Goal: Task Accomplishment & Management: Complete application form

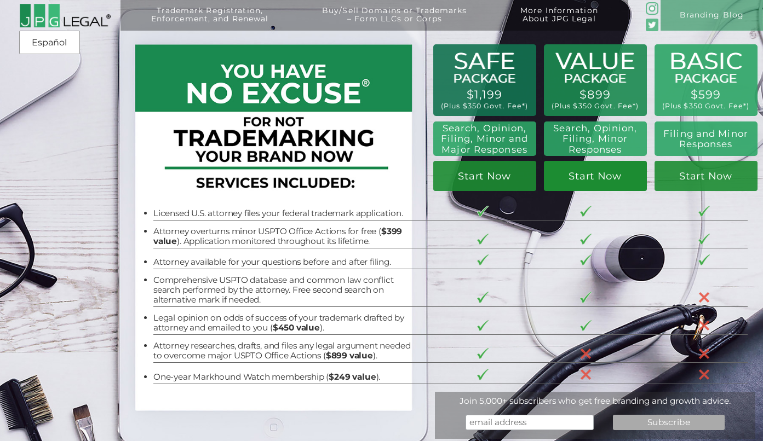
click at [606, 179] on link "Start Now" at bounding box center [595, 176] width 103 height 30
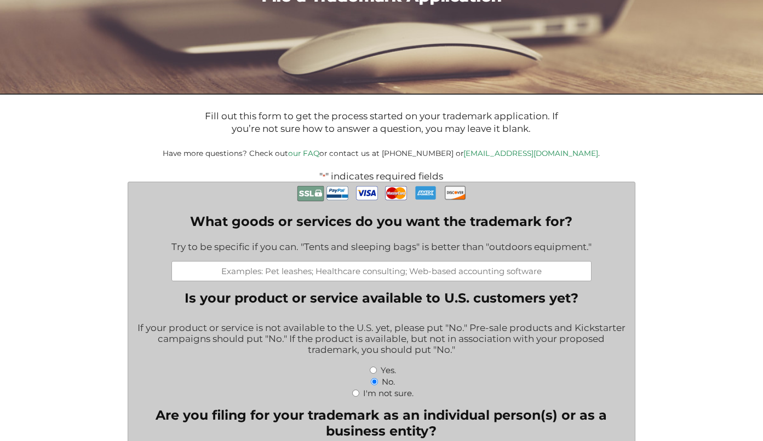
scroll to position [135, 0]
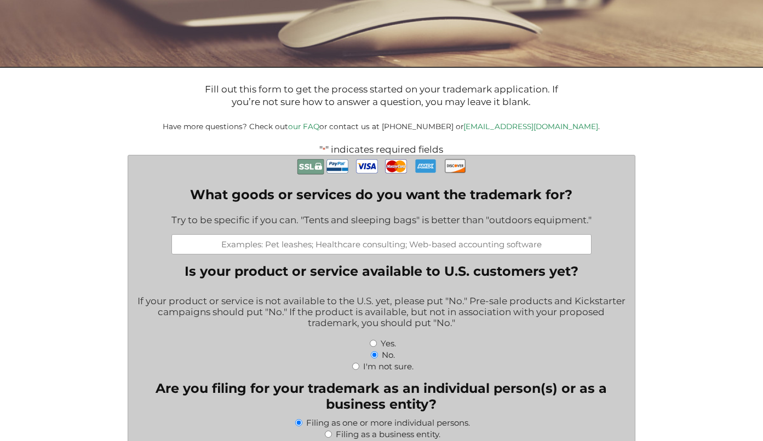
click at [366, 250] on input "What goods or services do you want the trademark for?" at bounding box center [381, 244] width 420 height 20
type input "Her Protein - a protein powder designed specifically for women"
click at [474, 348] on div "Yes." at bounding box center [381, 342] width 491 height 11
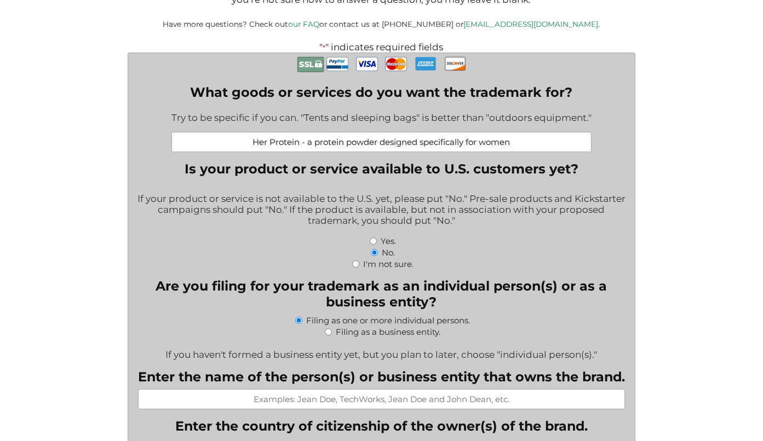
scroll to position [253, 0]
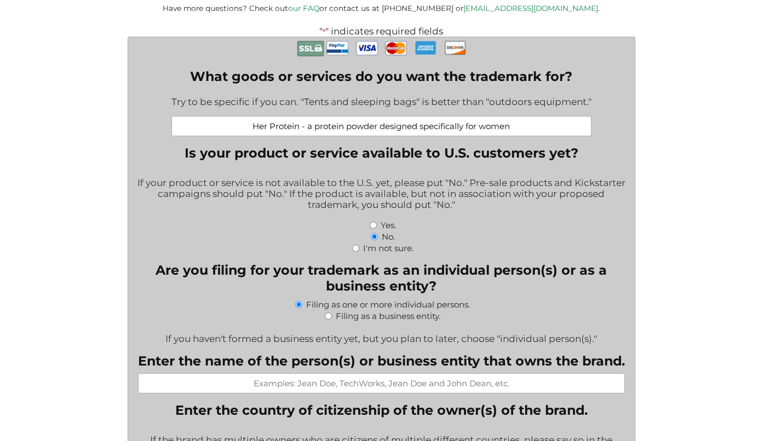
click at [373, 229] on input "Yes." at bounding box center [373, 225] width 7 height 7
radio input "true"
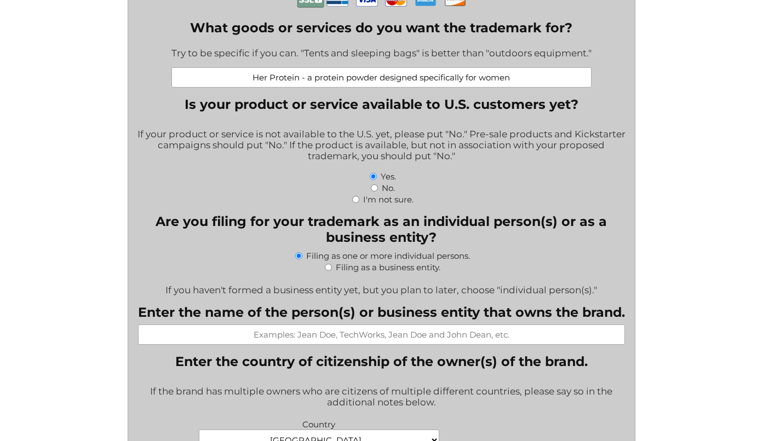
scroll to position [301, 0]
click at [327, 272] on input "Filing as a business entity." at bounding box center [328, 267] width 7 height 7
radio input "true"
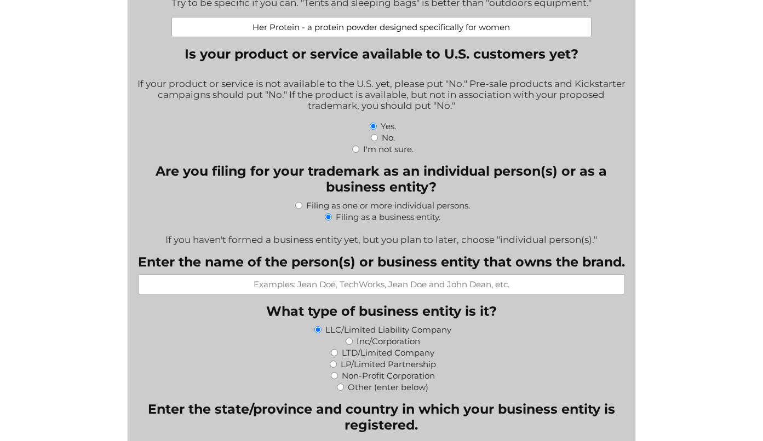
scroll to position [362, 0]
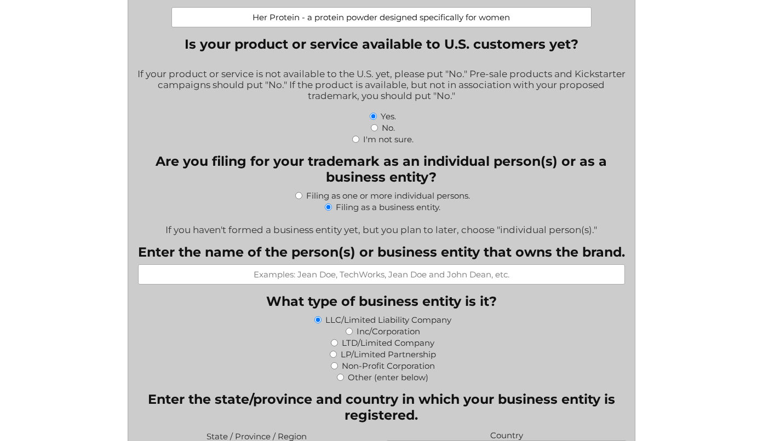
click at [371, 281] on input "Enter the name of the person(s) or business entity that owns the brand." at bounding box center [381, 274] width 487 height 20
type input "Hormone Balance Nutritionals dba WELLENA"
click at [476, 354] on div "LP/Limited Partnership" at bounding box center [381, 353] width 491 height 11
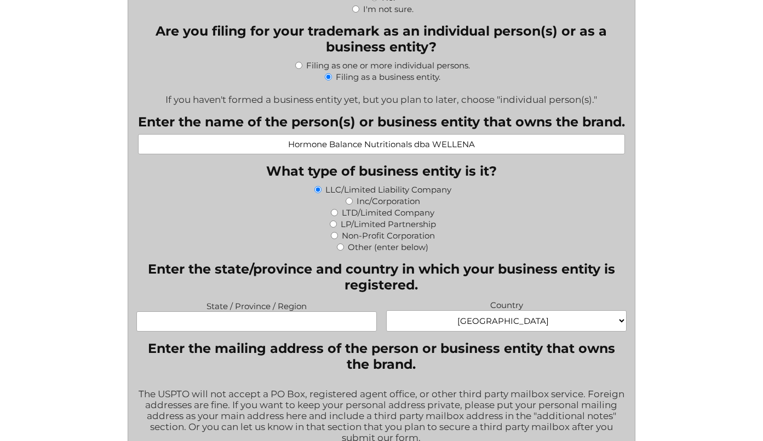
scroll to position [494, 0]
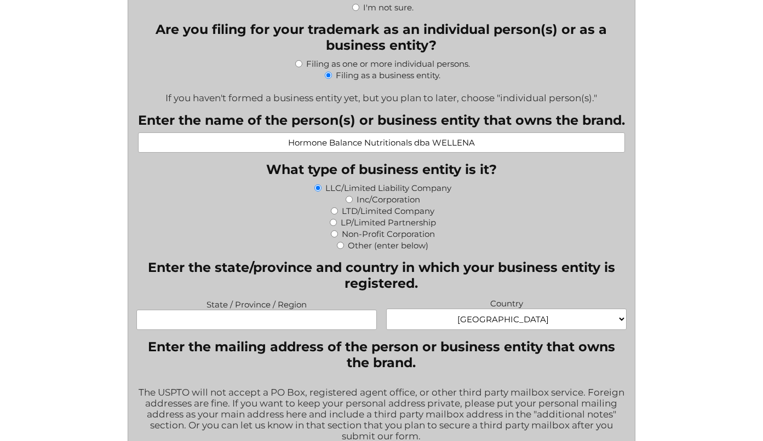
click at [238, 324] on input "State / Province / Region" at bounding box center [256, 320] width 240 height 20
type input "[US_STATE]"
click at [447, 345] on legend "Enter the mailing address of the person or business entity that owns the brand." at bounding box center [381, 355] width 491 height 32
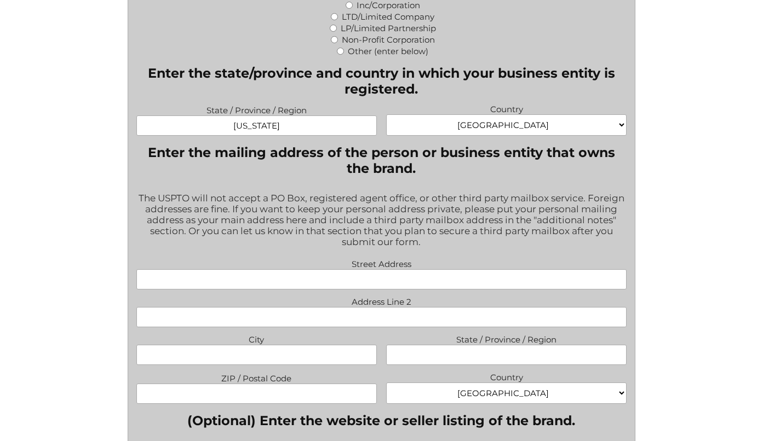
scroll to position [697, 0]
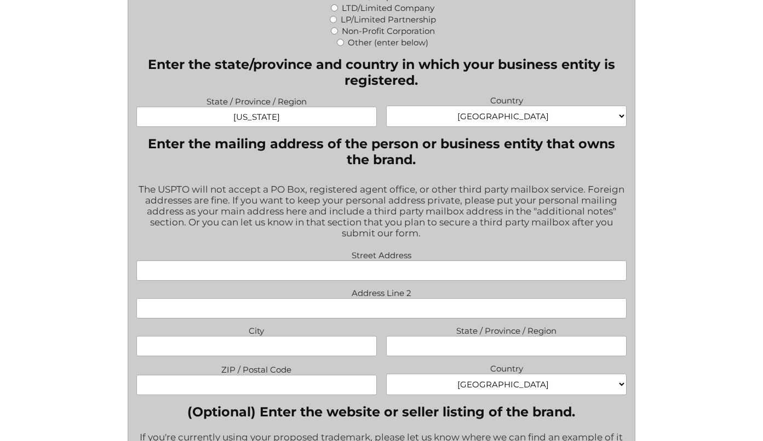
click at [376, 274] on input "Street Address" at bounding box center [381, 271] width 491 height 20
drag, startPoint x: 429, startPoint y: 279, endPoint x: 320, endPoint y: 277, distance: 109.0
click at [320, 277] on input "[STREET_ADDRESS]" at bounding box center [381, 271] width 491 height 20
type input "[STREET_ADDRESS]"
click at [278, 350] on input "City" at bounding box center [256, 346] width 240 height 20
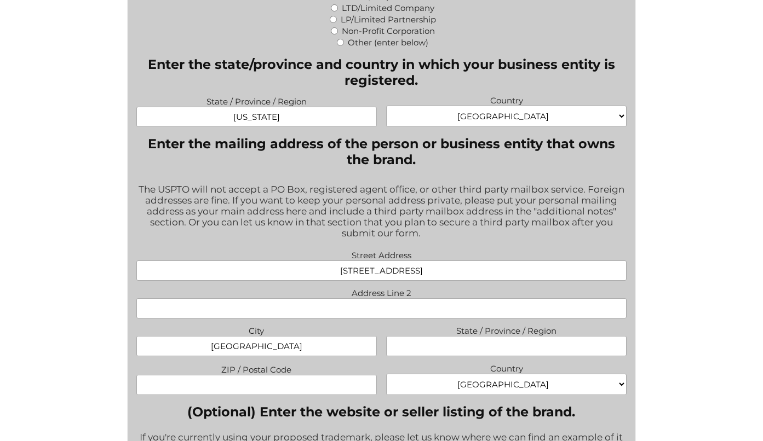
type input "[GEOGRAPHIC_DATA]"
click at [469, 356] on input "State / Province / Region" at bounding box center [506, 346] width 240 height 20
type input "CO"
click at [268, 389] on input "ZIP / Postal Code" at bounding box center [256, 385] width 240 height 20
type input "80304"
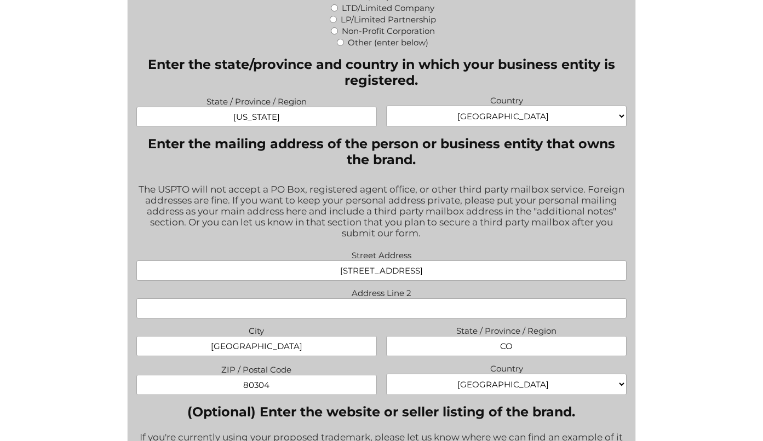
click at [451, 384] on select "[GEOGRAPHIC_DATA] [GEOGRAPHIC_DATA] [GEOGRAPHIC_DATA] [US_STATE] [GEOGRAPHIC_DA…" at bounding box center [506, 384] width 240 height 21
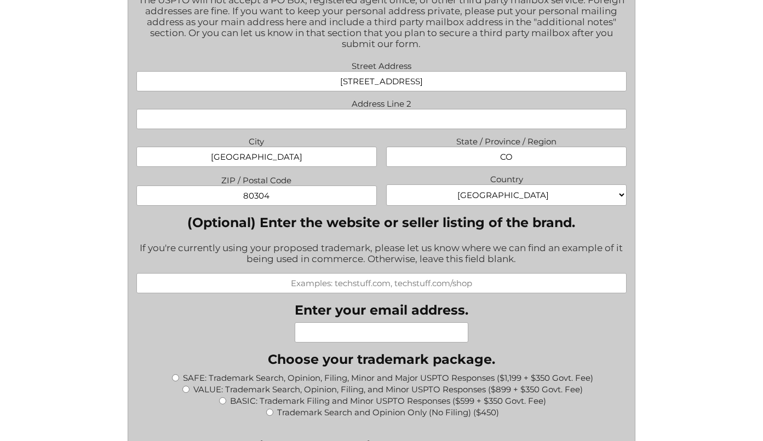
scroll to position [892, 0]
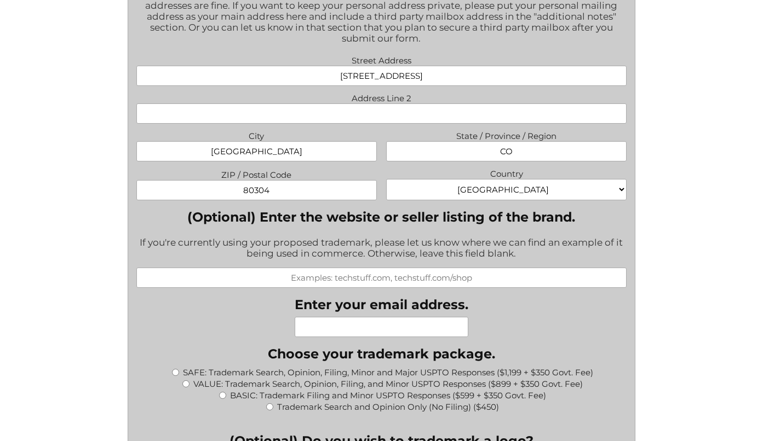
click at [424, 285] on input "(Optional) Enter the website or seller listing of the brand." at bounding box center [381, 278] width 491 height 20
type input "[DOMAIN_NAME]"
click at [405, 330] on input "Enter your email address." at bounding box center [382, 327] width 174 height 20
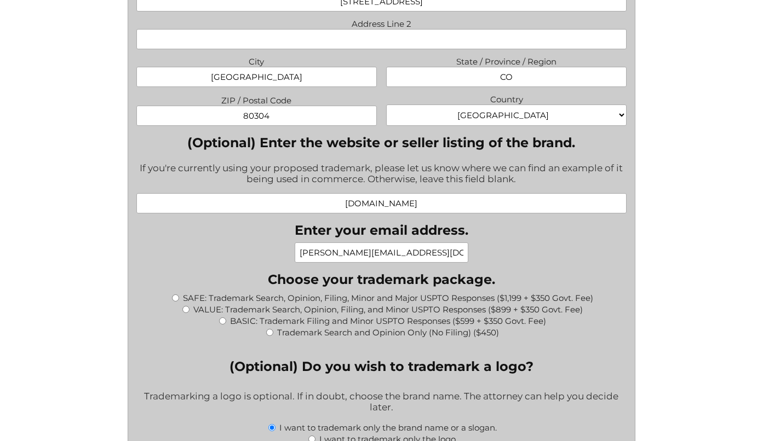
scroll to position [977, 0]
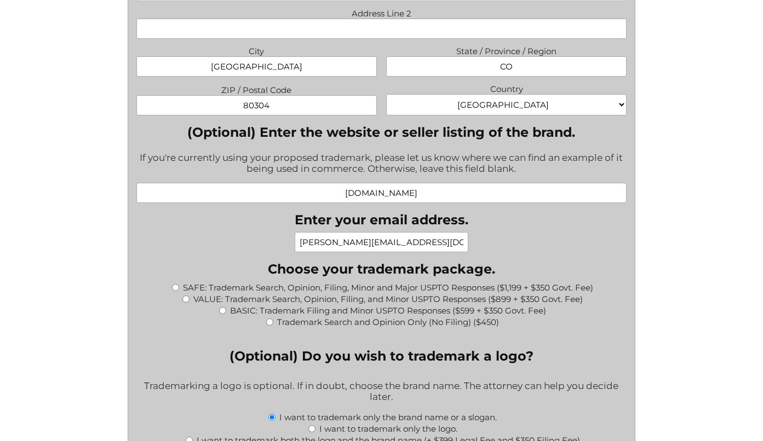
type input "[PERSON_NAME][EMAIL_ADDRESS][DOMAIN_NAME]"
click at [187, 303] on input "VALUE: Trademark Search, Opinion, Filing, and Minor USPTO Responses ($899 + $35…" at bounding box center [185, 299] width 7 height 7
radio input "true"
type input "$1,249.00"
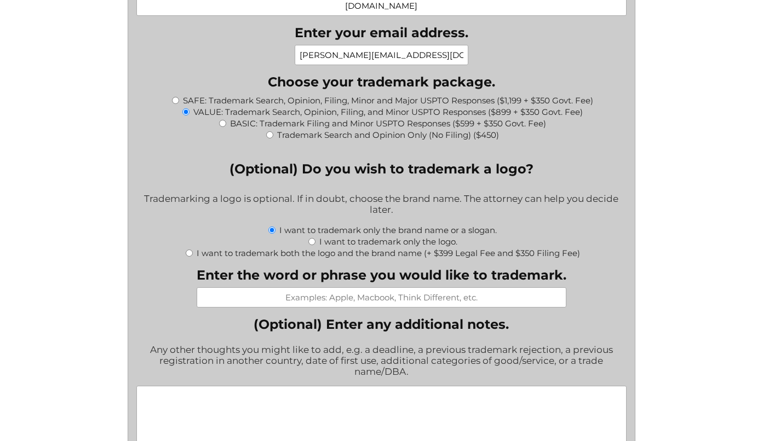
scroll to position [1165, 0]
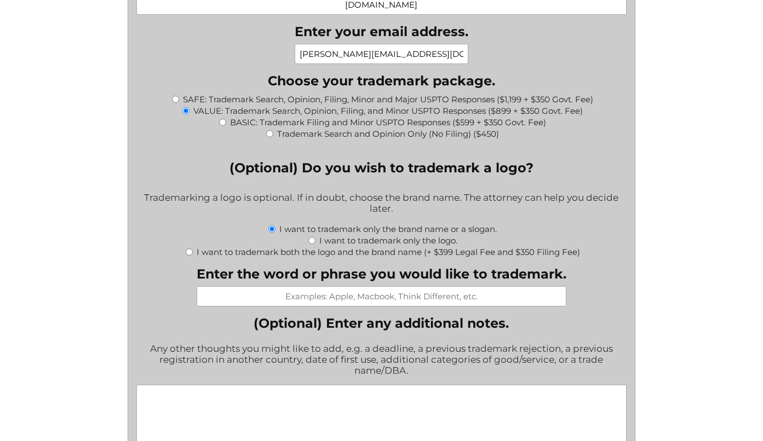
click at [331, 304] on input "Enter the word or phrase you would like to trademark." at bounding box center [382, 296] width 370 height 20
type input "Her Protein or HerProtein"
click at [476, 385] on div "Any other thoughts you might like to add, e.g. a deadline, a previous trademark…" at bounding box center [381, 360] width 491 height 49
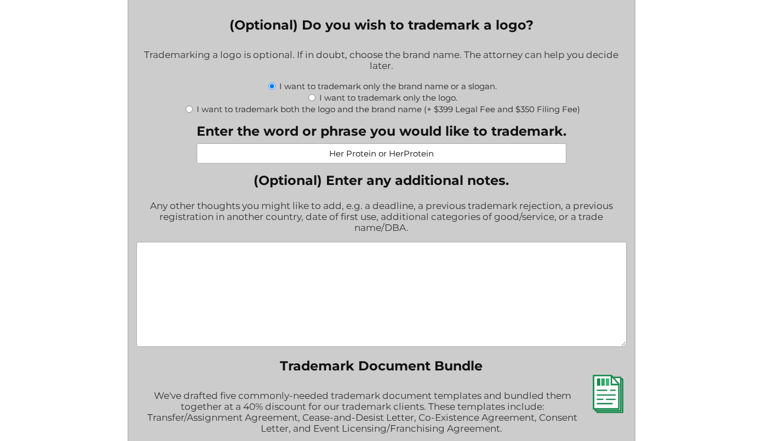
scroll to position [1310, 0]
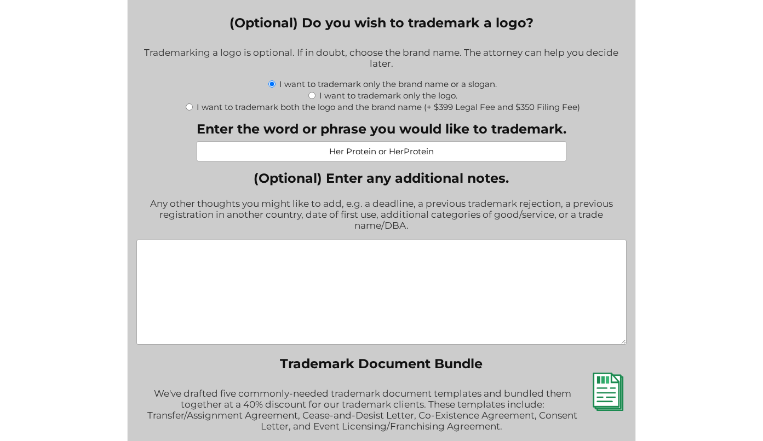
click at [298, 280] on textarea "(Optional) Enter any additional notes." at bounding box center [381, 292] width 491 height 105
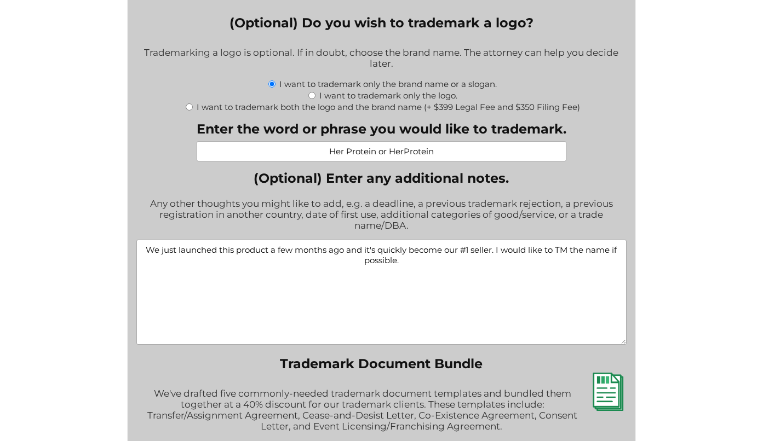
click at [335, 329] on textarea "We just launched this product a few months ago and it's quickly become our #1 s…" at bounding box center [381, 292] width 491 height 105
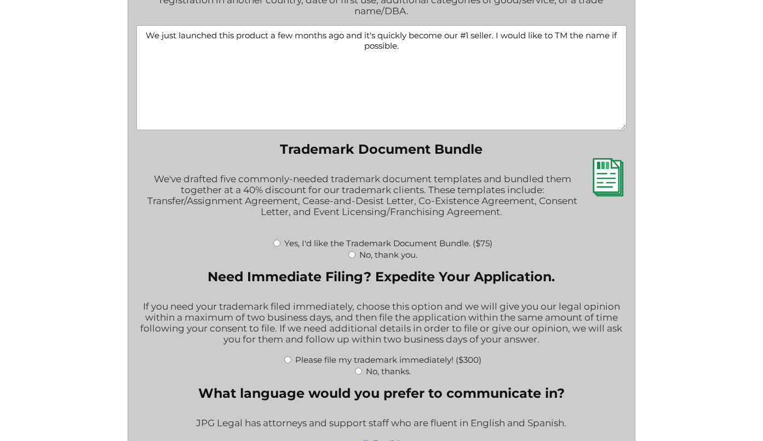
scroll to position [1528, 0]
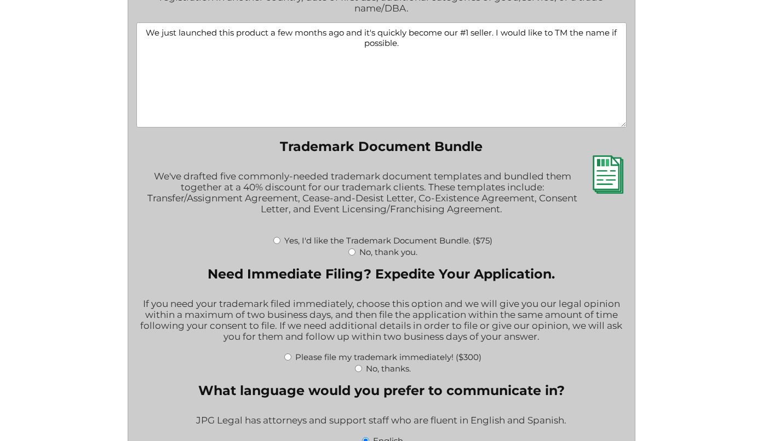
type textarea "We just launched this product a few months ago and it's quickly become our #1 s…"
click at [351, 256] on input "No, thank you." at bounding box center [351, 252] width 7 height 7
radio input "true"
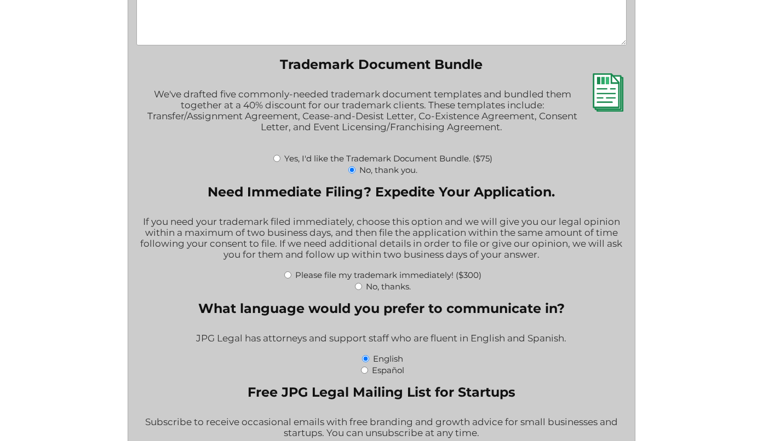
scroll to position [1610, 0]
click at [355, 290] on input "No, thanks." at bounding box center [358, 286] width 7 height 7
radio input "true"
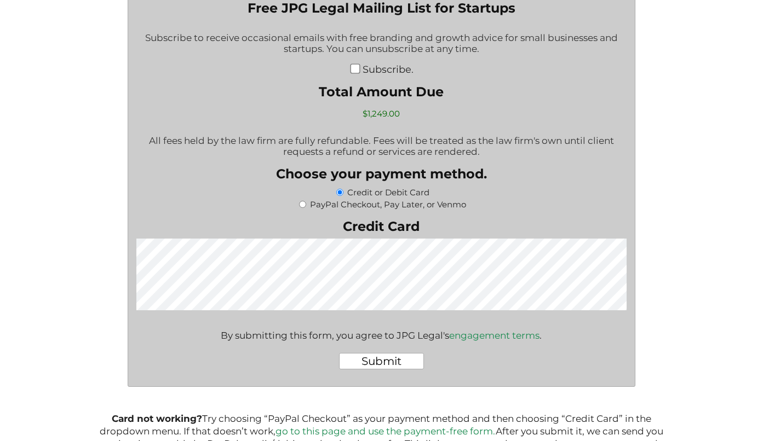
scroll to position [2010, 0]
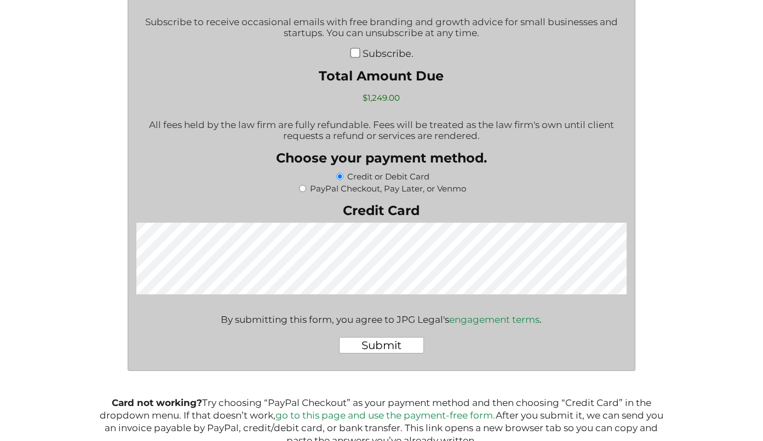
click at [388, 354] on input "Submit" at bounding box center [381, 345] width 85 height 16
